Goal: Task Accomplishment & Management: Manage account settings

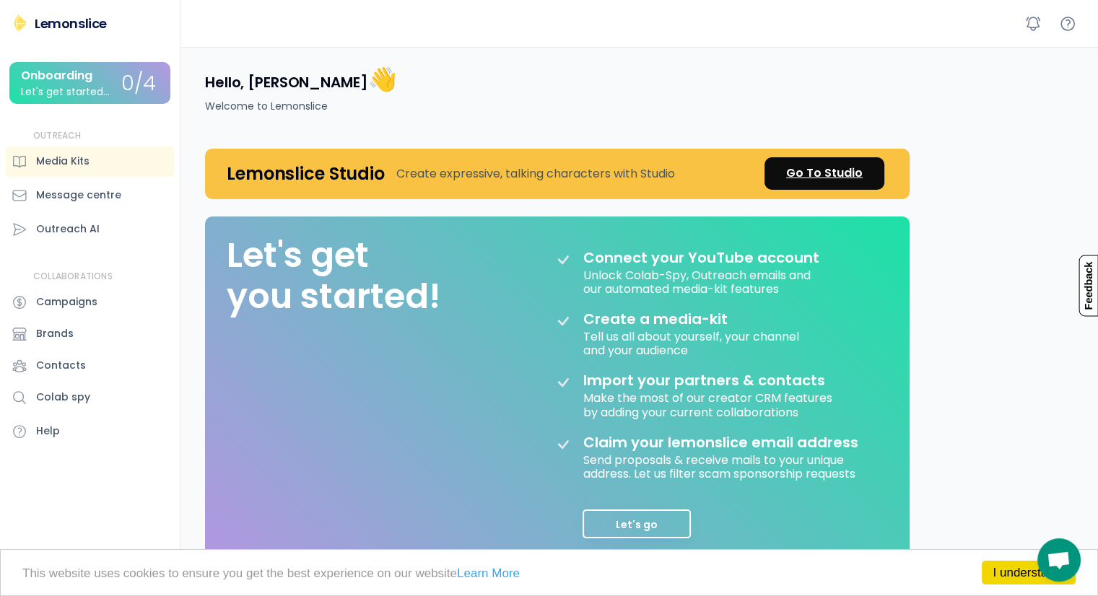
click at [834, 172] on div "Go To Studio" at bounding box center [824, 173] width 77 height 17
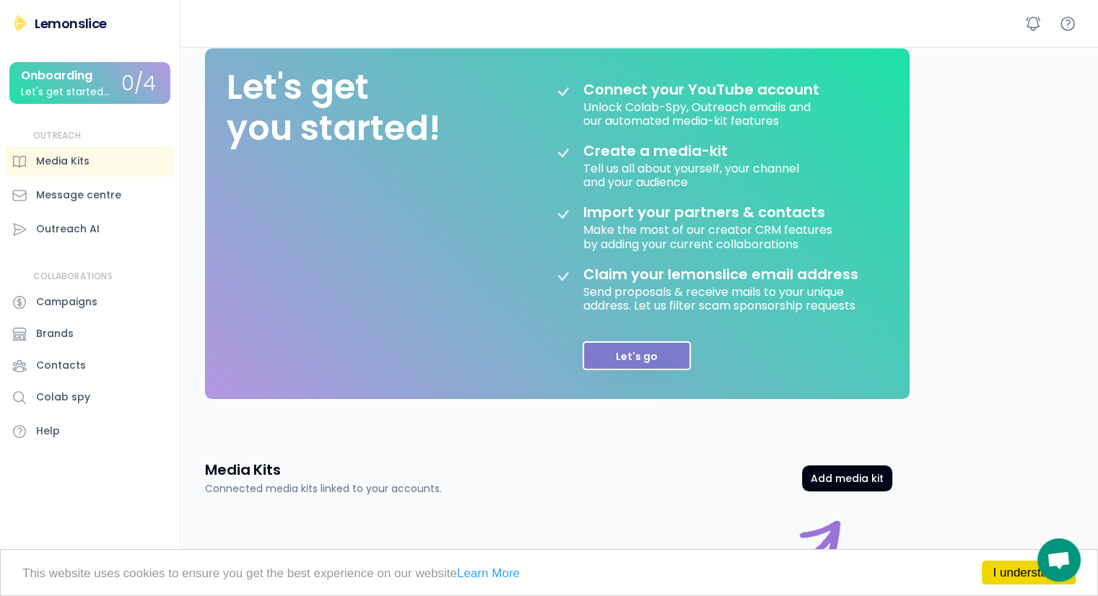
click at [619, 348] on button "Let's go" at bounding box center [637, 355] width 108 height 29
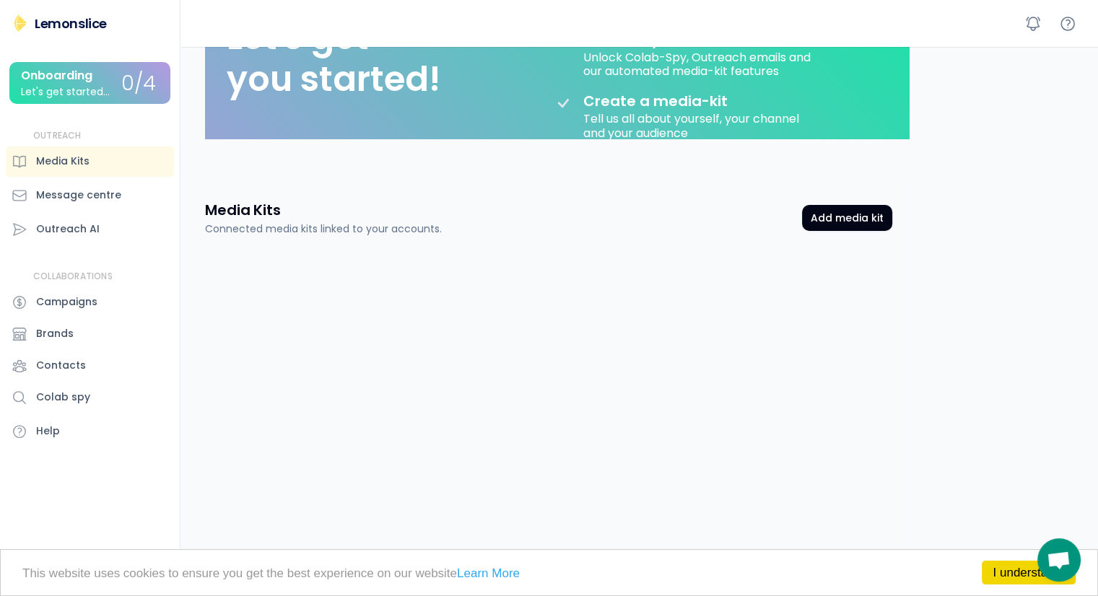
scroll to position [84, 0]
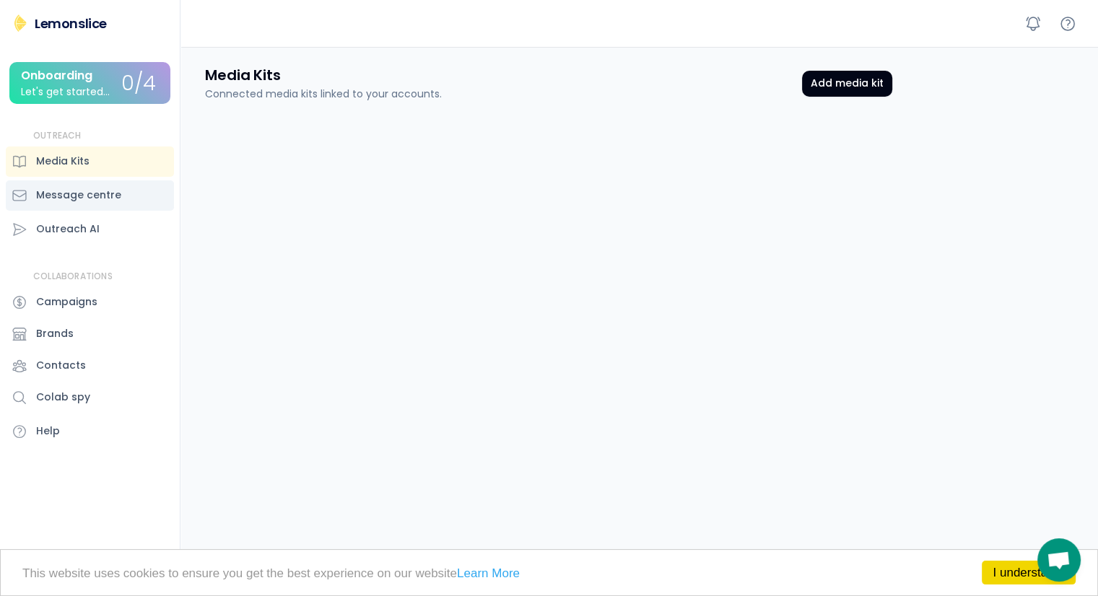
click at [56, 194] on div "Message centre" at bounding box center [78, 195] width 85 height 15
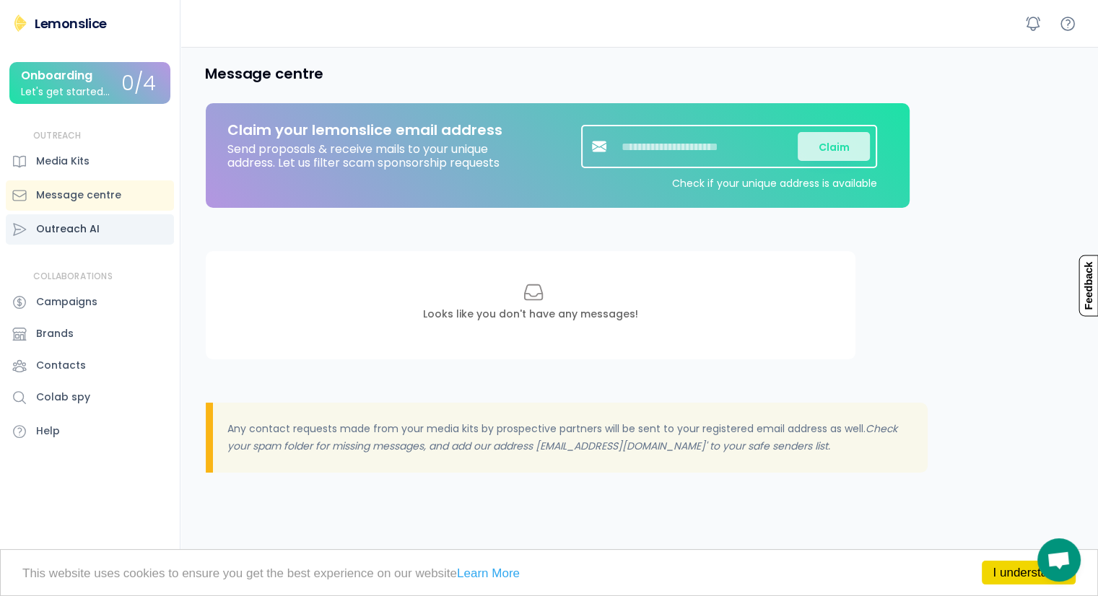
click at [46, 223] on div "Outreach AI" at bounding box center [68, 229] width 64 height 15
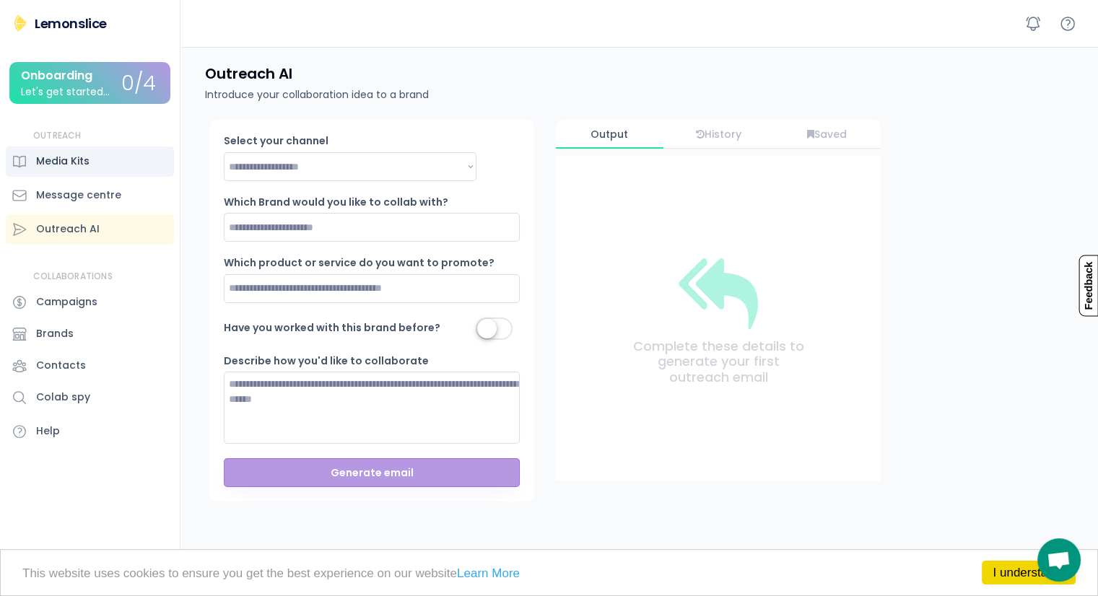
click at [59, 160] on div "Media Kits" at bounding box center [62, 161] width 53 height 15
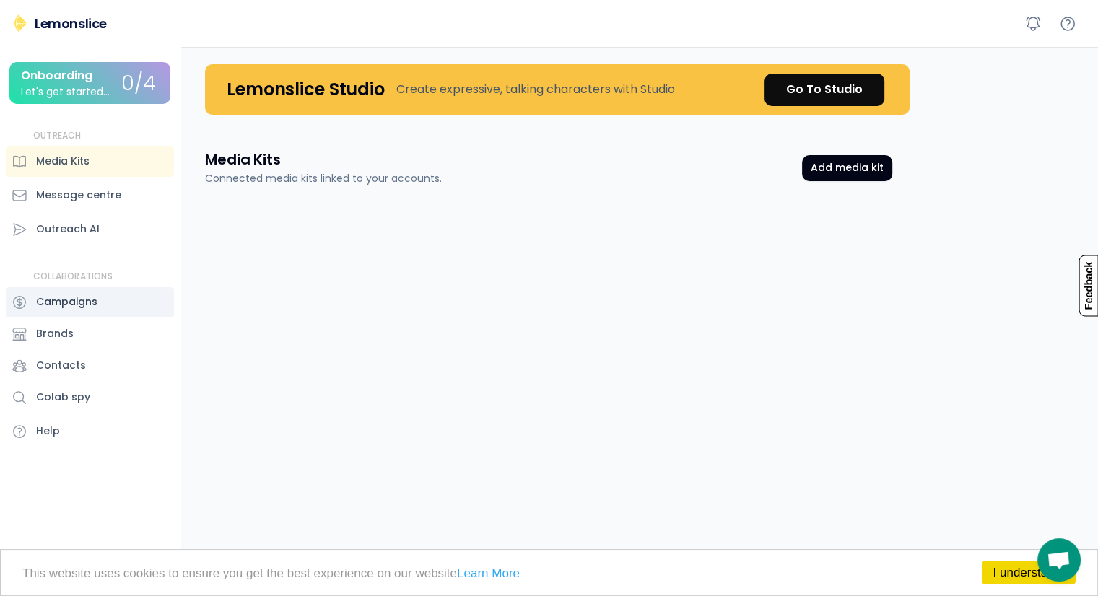
click at [58, 305] on div "Campaigns" at bounding box center [66, 302] width 61 height 15
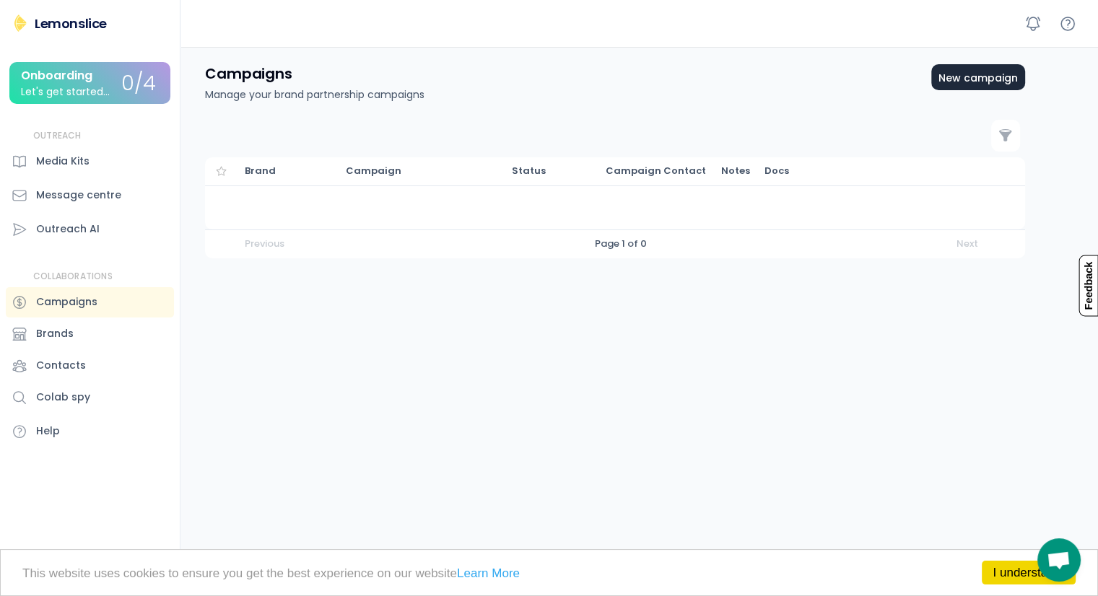
click at [969, 76] on div "New campaign" at bounding box center [977, 78] width 79 height 12
select select
select select "**********"
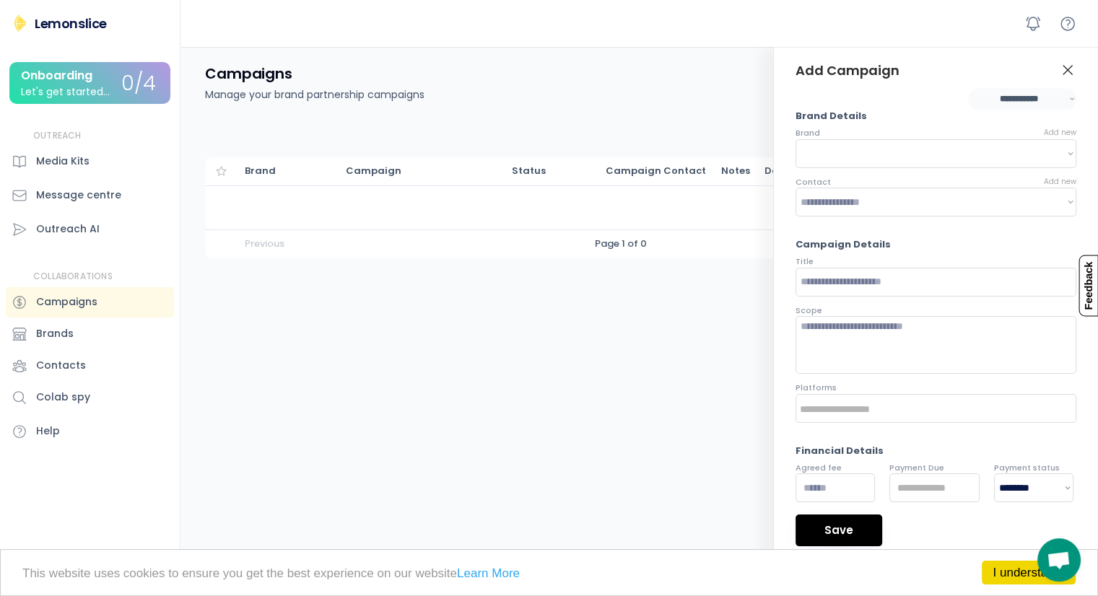
select select "**********"
click at [690, 295] on div "Pick Contacts Campaigns Manage your brand partnership campaigns New campaign  …" at bounding box center [617, 345] width 859 height 596
click at [1068, 67] on icon at bounding box center [1067, 69] width 17 height 17
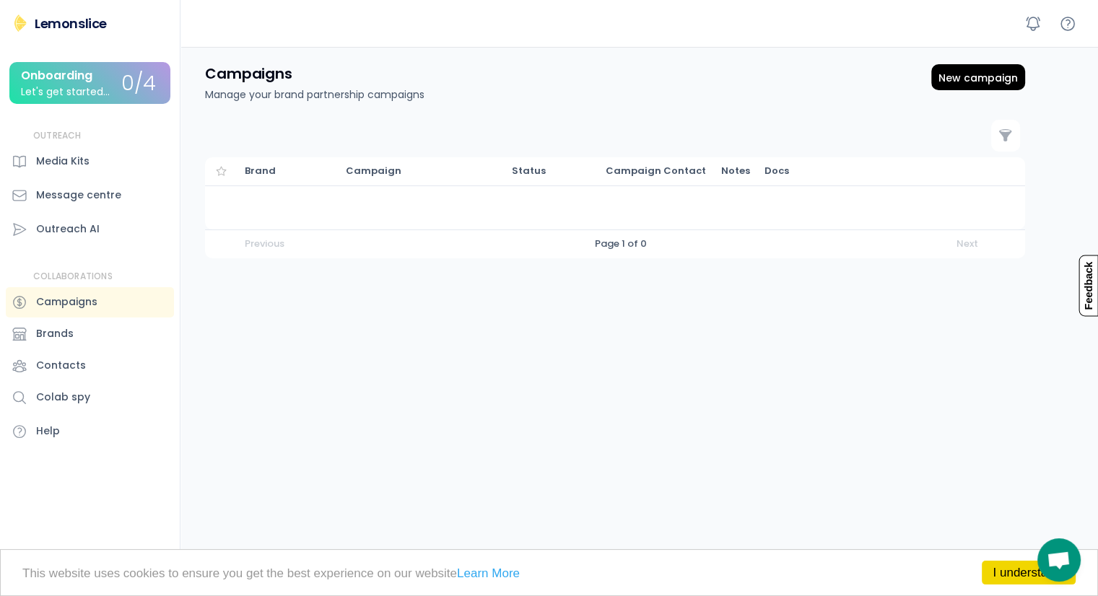
click at [74, 78] on div "Onboarding" at bounding box center [56, 75] width 71 height 13
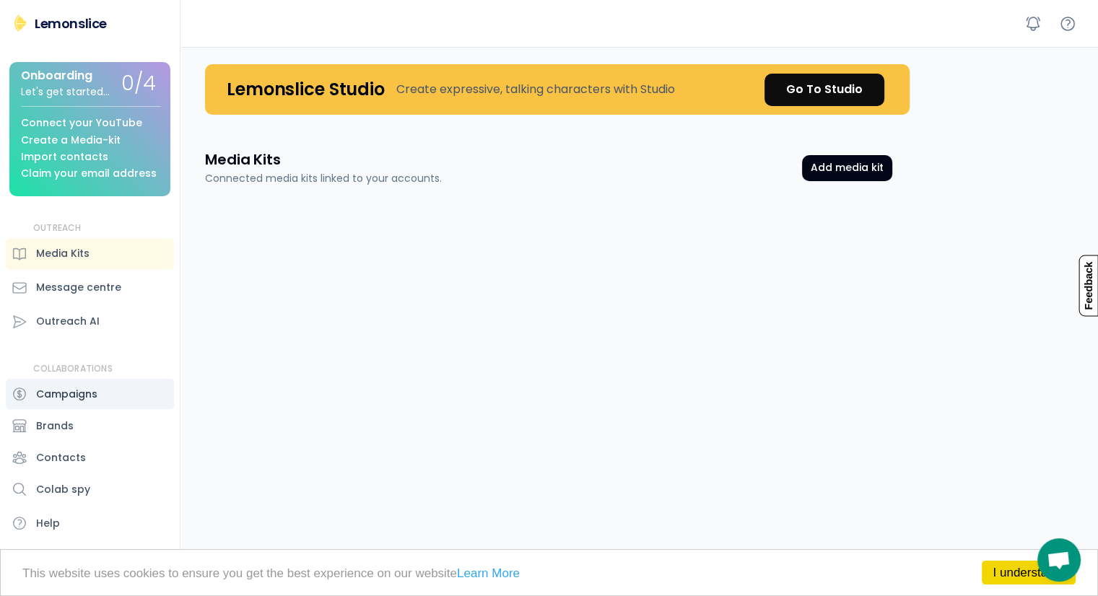
click at [69, 393] on div "Campaigns" at bounding box center [66, 394] width 61 height 15
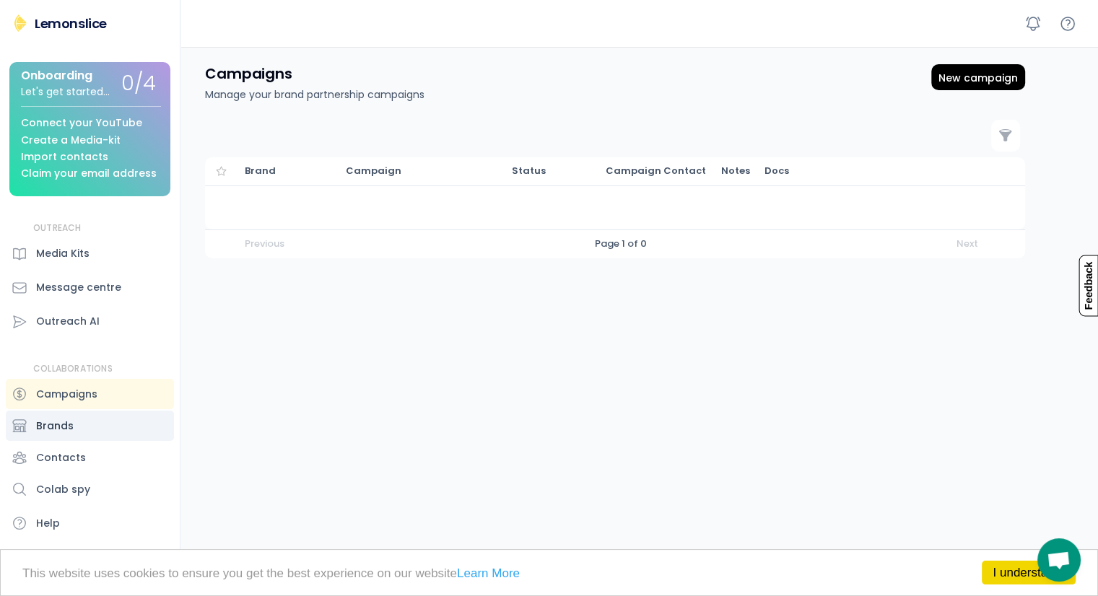
click at [68, 424] on div "Brands" at bounding box center [55, 426] width 38 height 15
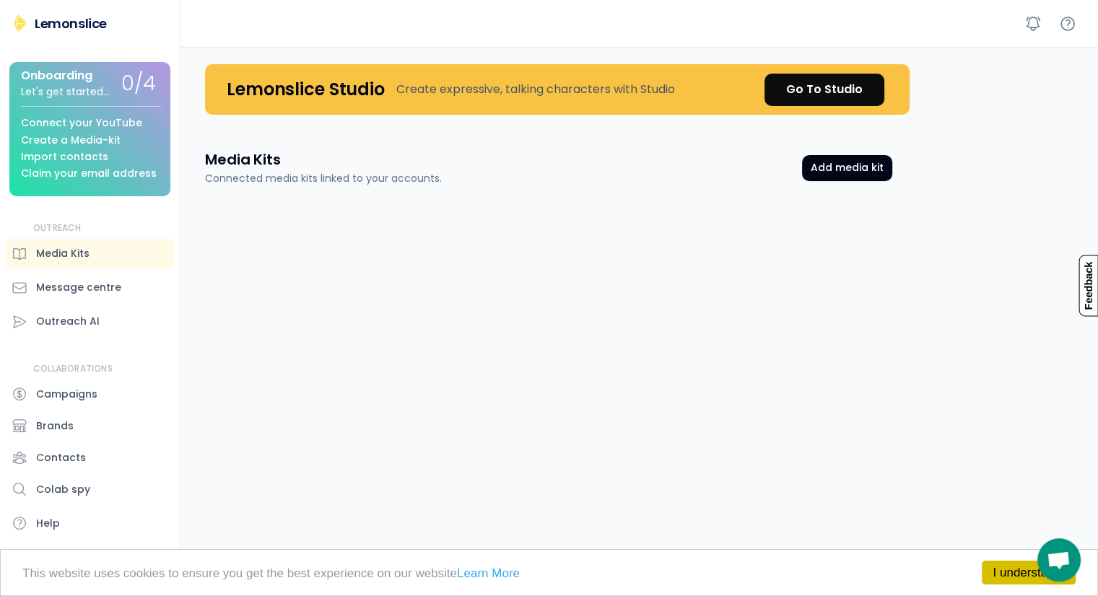
click at [1024, 571] on link "I understand!" at bounding box center [1029, 573] width 94 height 24
click at [270, 177] on div "Connected media kits linked to your accounts." at bounding box center [323, 178] width 237 height 15
click at [20, 578] on icon at bounding box center [17, 578] width 17 height 17
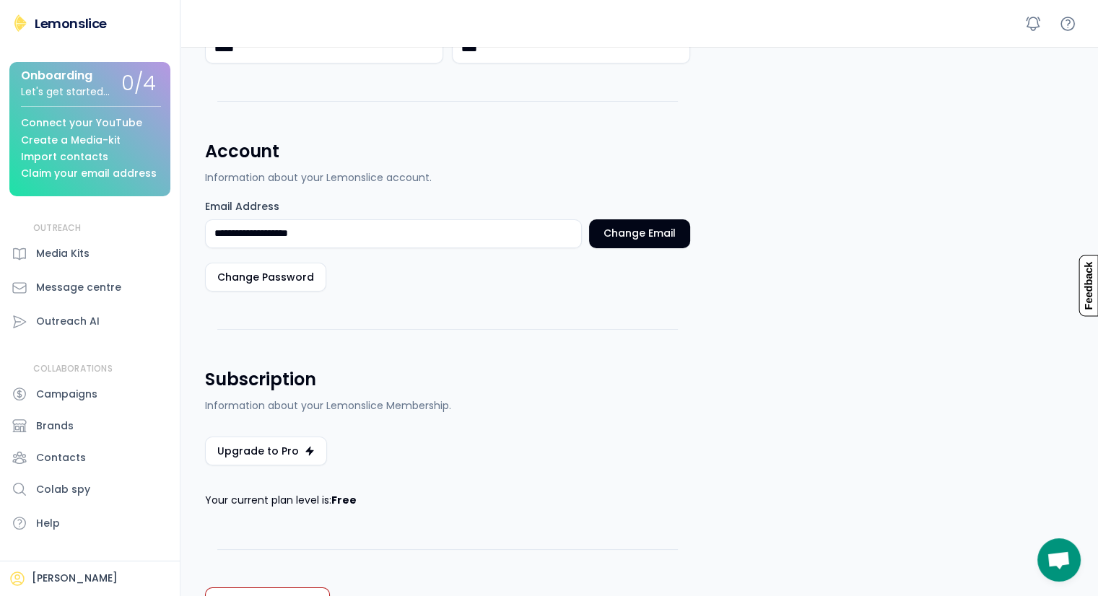
scroll to position [317, 0]
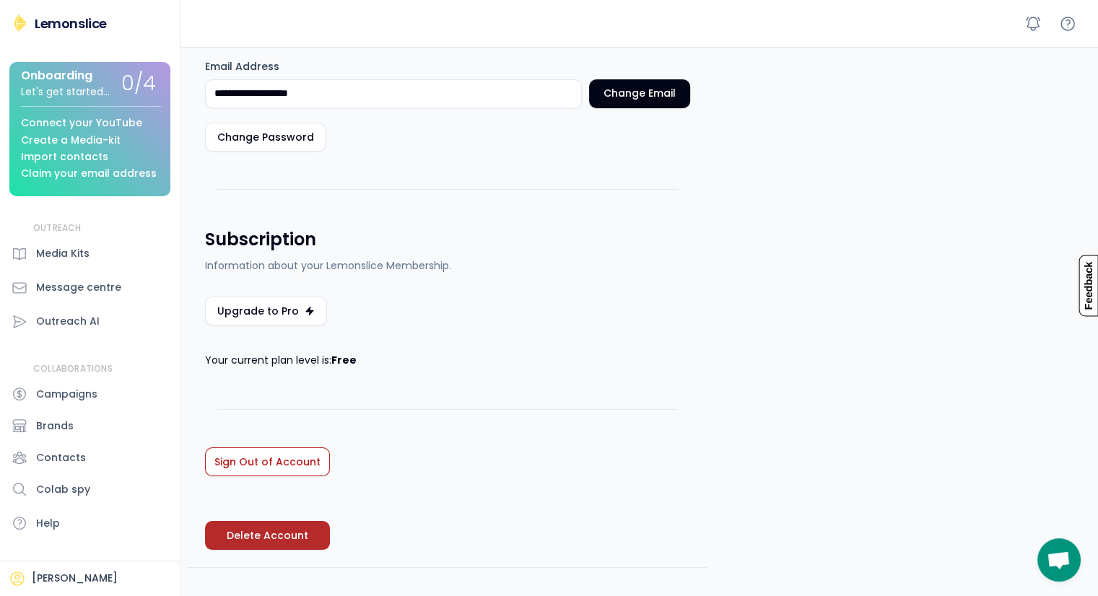
click at [253, 533] on button "Delete Account" at bounding box center [267, 535] width 125 height 29
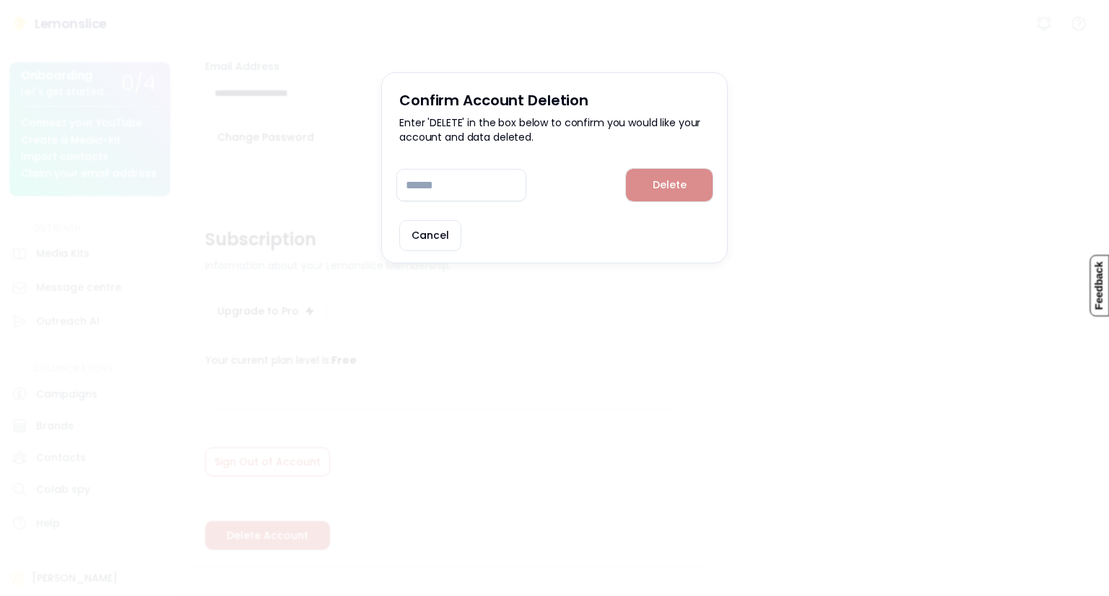
click at [673, 188] on button "Delete" at bounding box center [669, 185] width 87 height 32
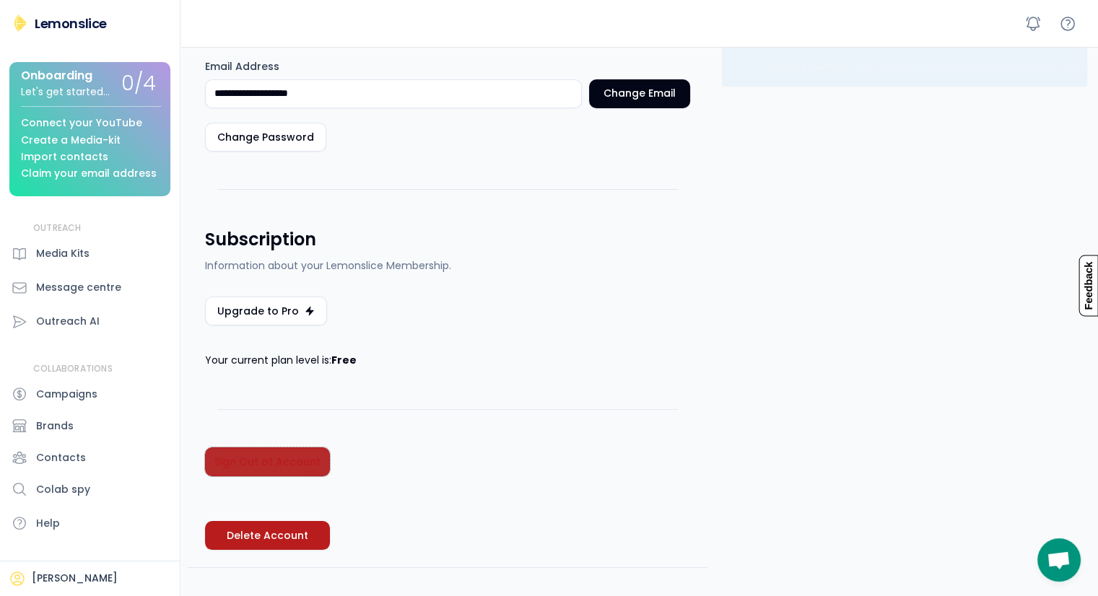
click at [255, 460] on button "Sign Out of Account" at bounding box center [267, 462] width 125 height 29
